Goal: Task Accomplishment & Management: Manage account settings

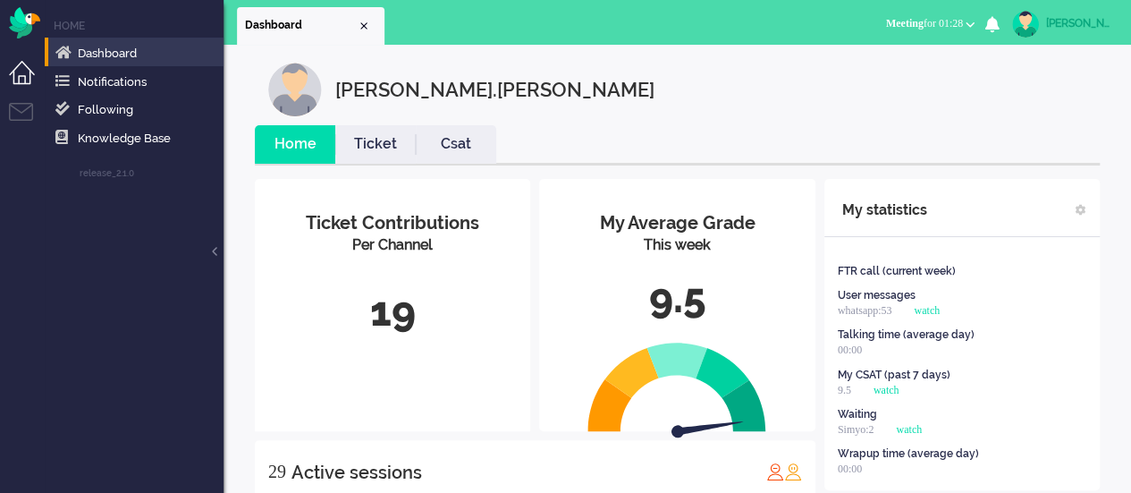
drag, startPoint x: 920, startPoint y: 13, endPoint x: 919, endPoint y: 28, distance: 14.3
click at [920, 13] on button "Meeting for 01:28" at bounding box center [930, 24] width 110 height 26
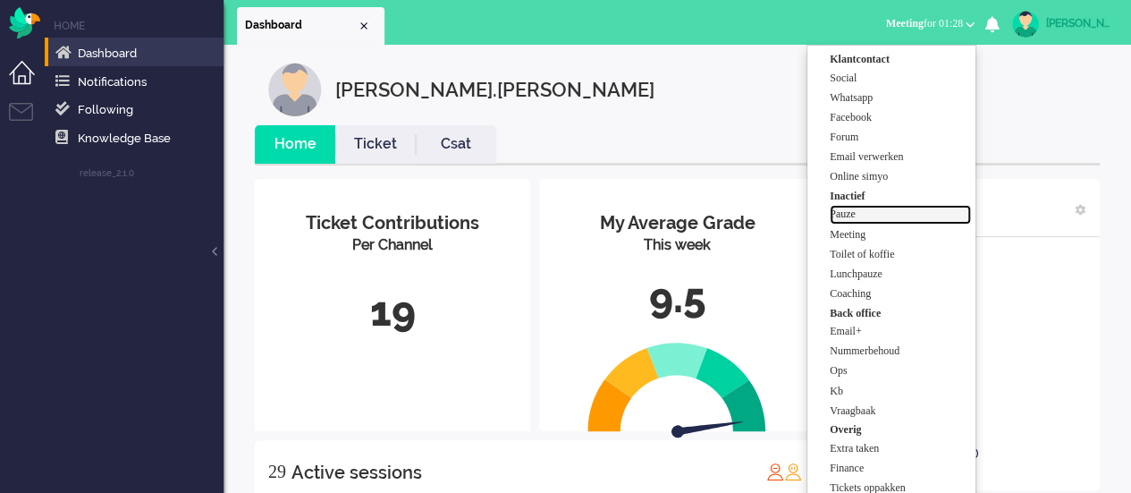
click at [864, 211] on label "Pauze" at bounding box center [900, 214] width 141 height 15
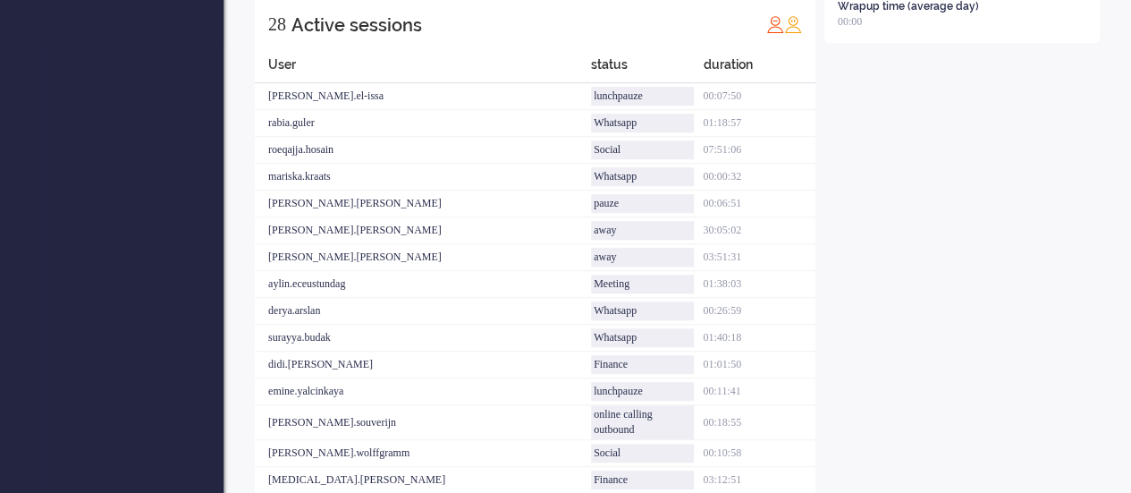
scroll to position [179, 0]
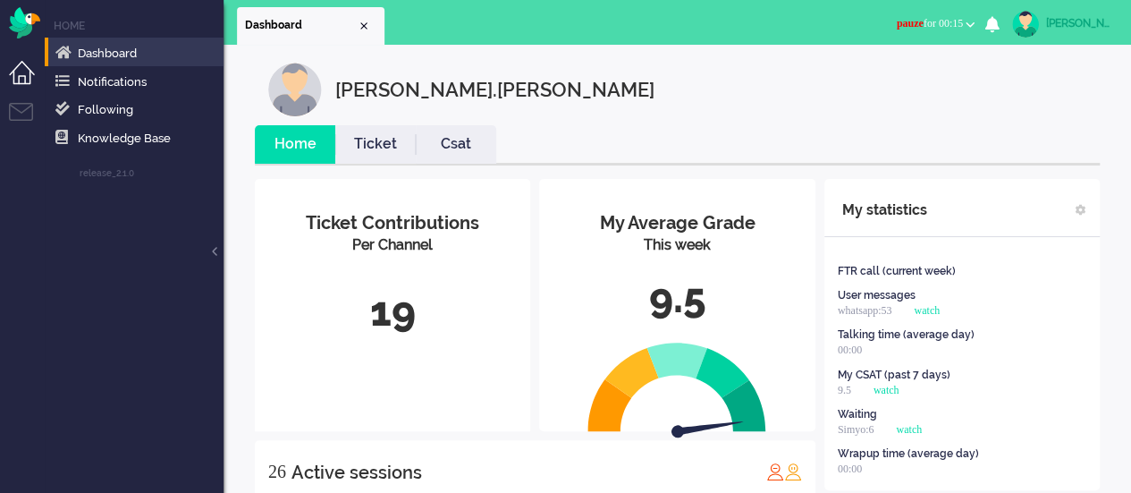
click at [910, 26] on span "pauze for 00:15" at bounding box center [930, 23] width 66 height 13
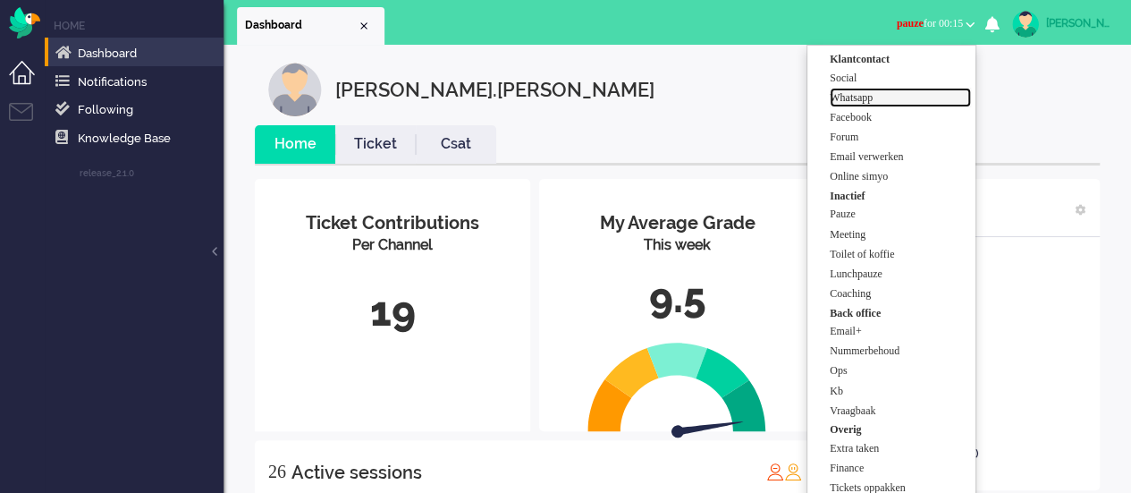
click at [915, 97] on label "Whatsapp" at bounding box center [900, 97] width 141 height 15
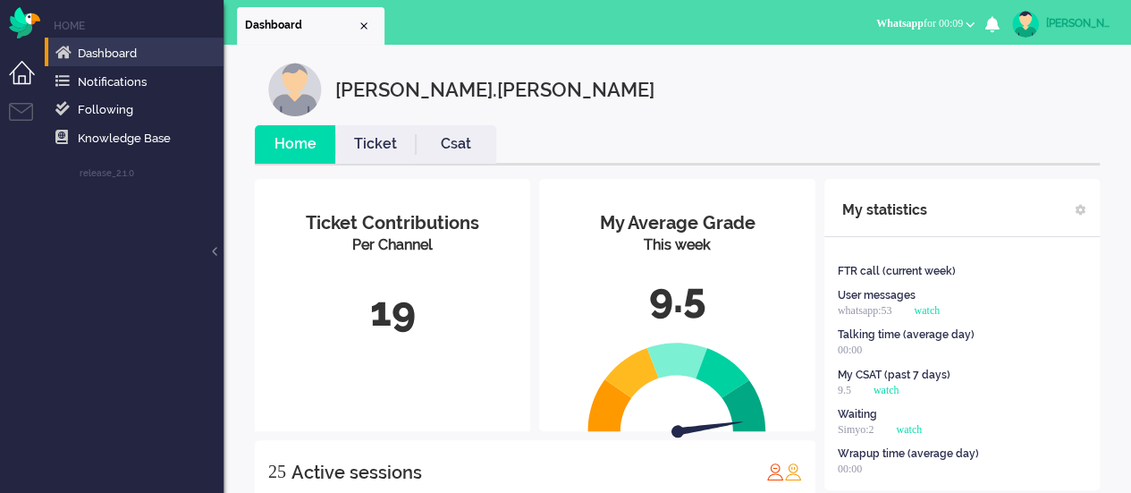
click at [912, 99] on div "[PERSON_NAME].[PERSON_NAME]" at bounding box center [690, 90] width 845 height 54
click at [841, 150] on ul "Home Ticket Csat" at bounding box center [677, 145] width 845 height 40
click at [950, 30] on span "Whatsapp for 00:22" at bounding box center [919, 23] width 87 height 13
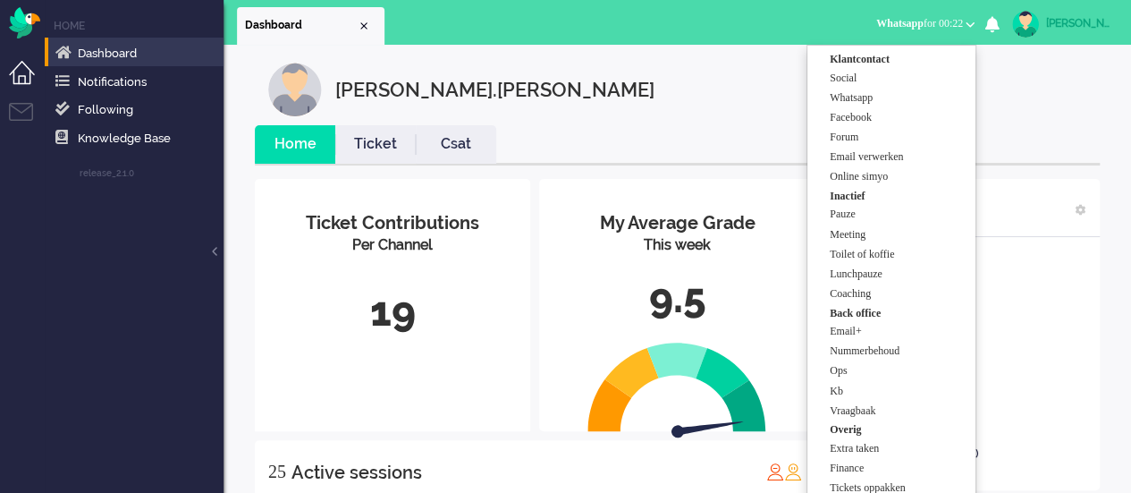
click at [1075, 25] on div "[PERSON_NAME].[PERSON_NAME]" at bounding box center [1079, 23] width 67 height 18
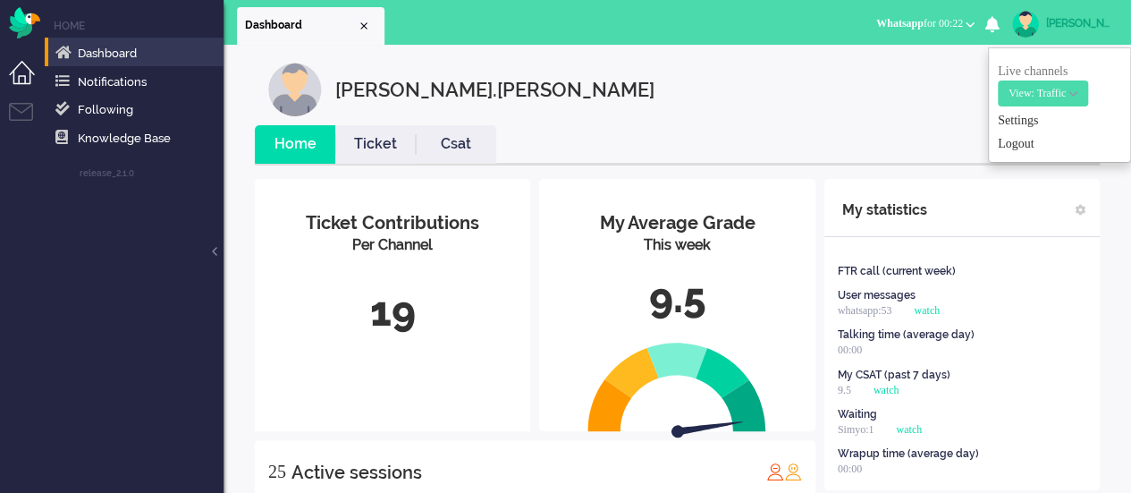
click at [574, 129] on ul "Home Ticket Csat" at bounding box center [677, 145] width 845 height 40
click at [1069, 30] on div "[PERSON_NAME].[PERSON_NAME]" at bounding box center [1079, 23] width 67 height 18
click at [1069, 29] on div "[PERSON_NAME].[PERSON_NAME]" at bounding box center [1079, 23] width 67 height 18
click at [1053, 148] on link "Logout" at bounding box center [1059, 144] width 123 height 18
